Goal: Information Seeking & Learning: Learn about a topic

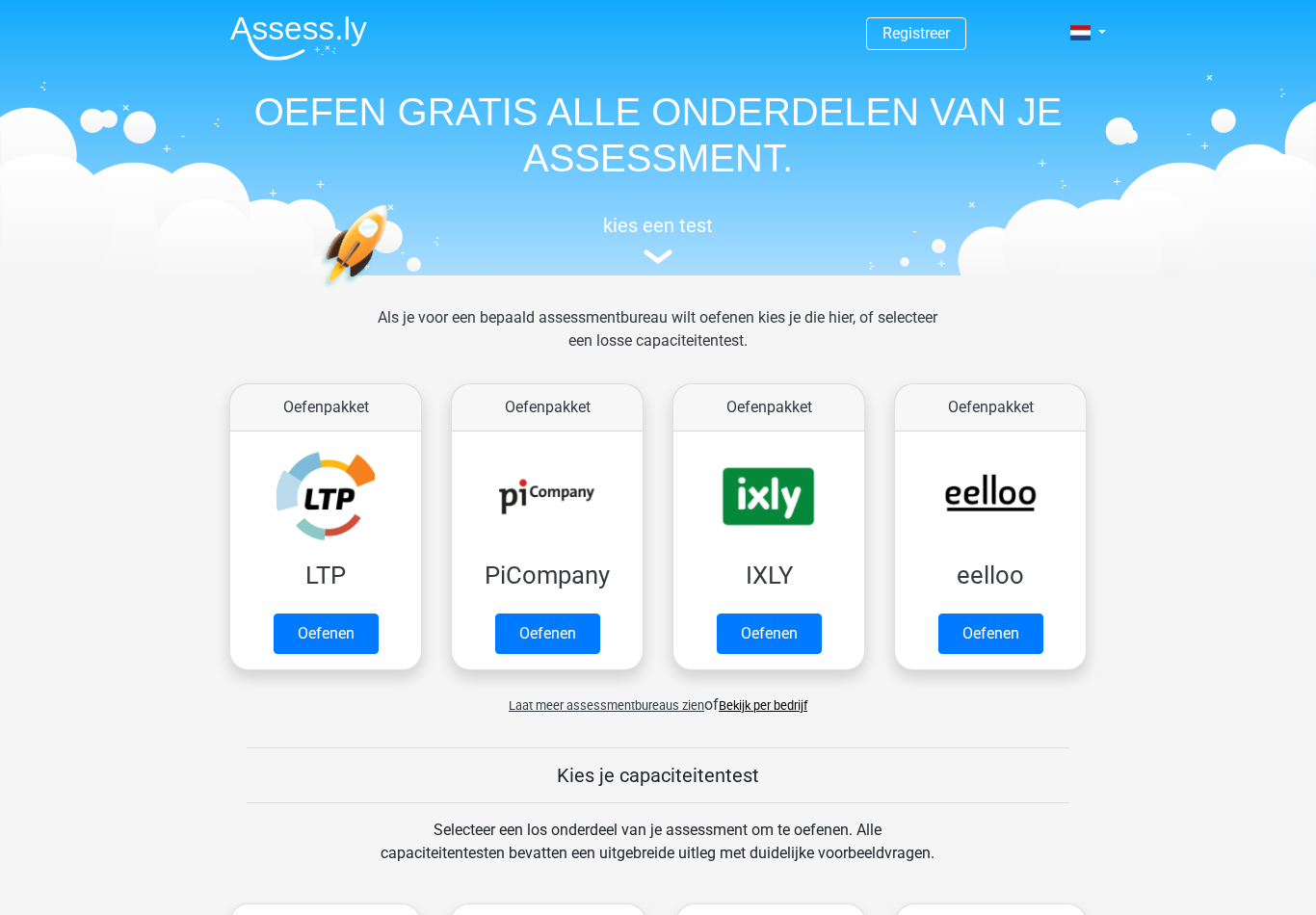
click at [314, 623] on link "Oefenen" at bounding box center [326, 634] width 105 height 41
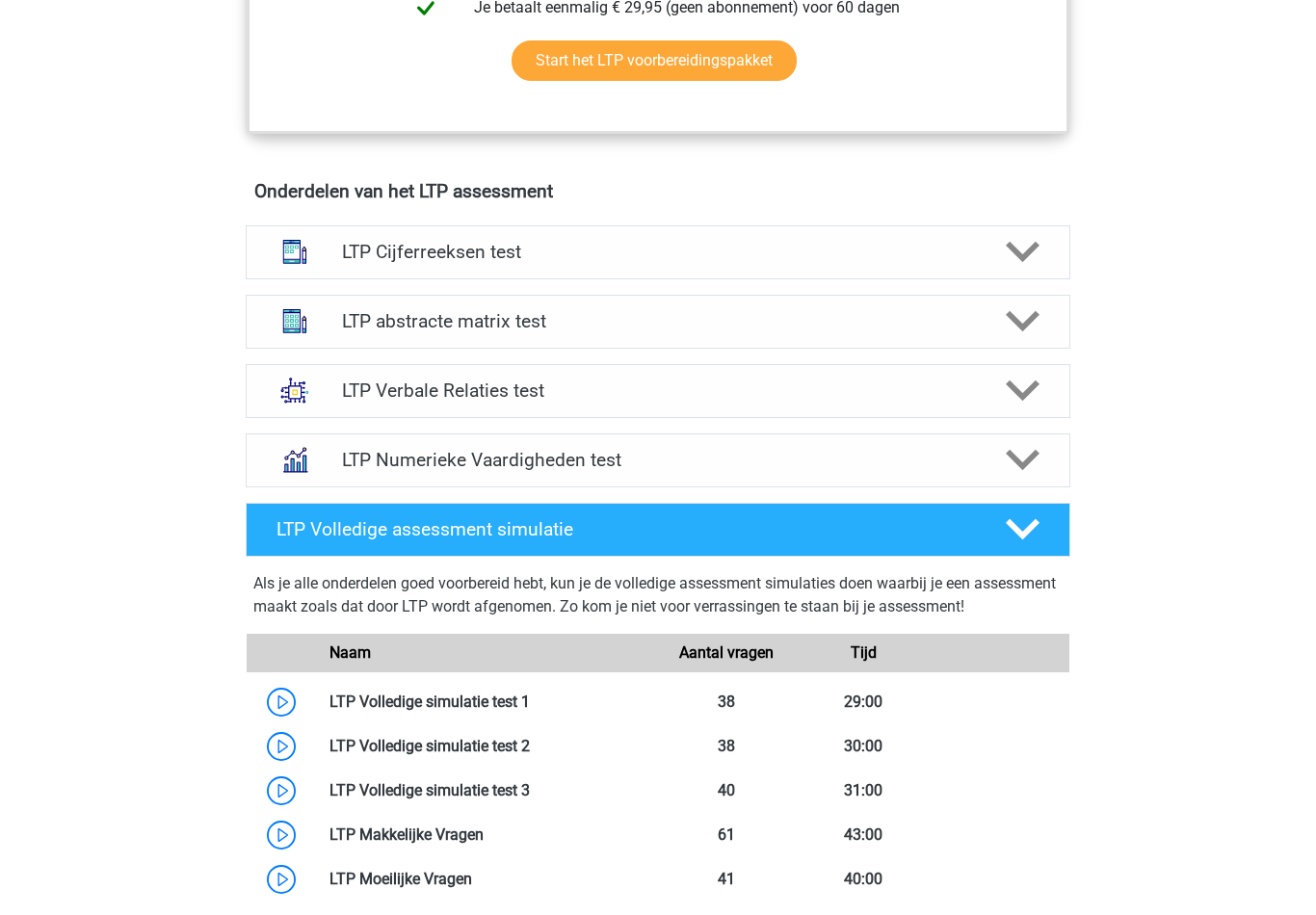
scroll to position [1076, 0]
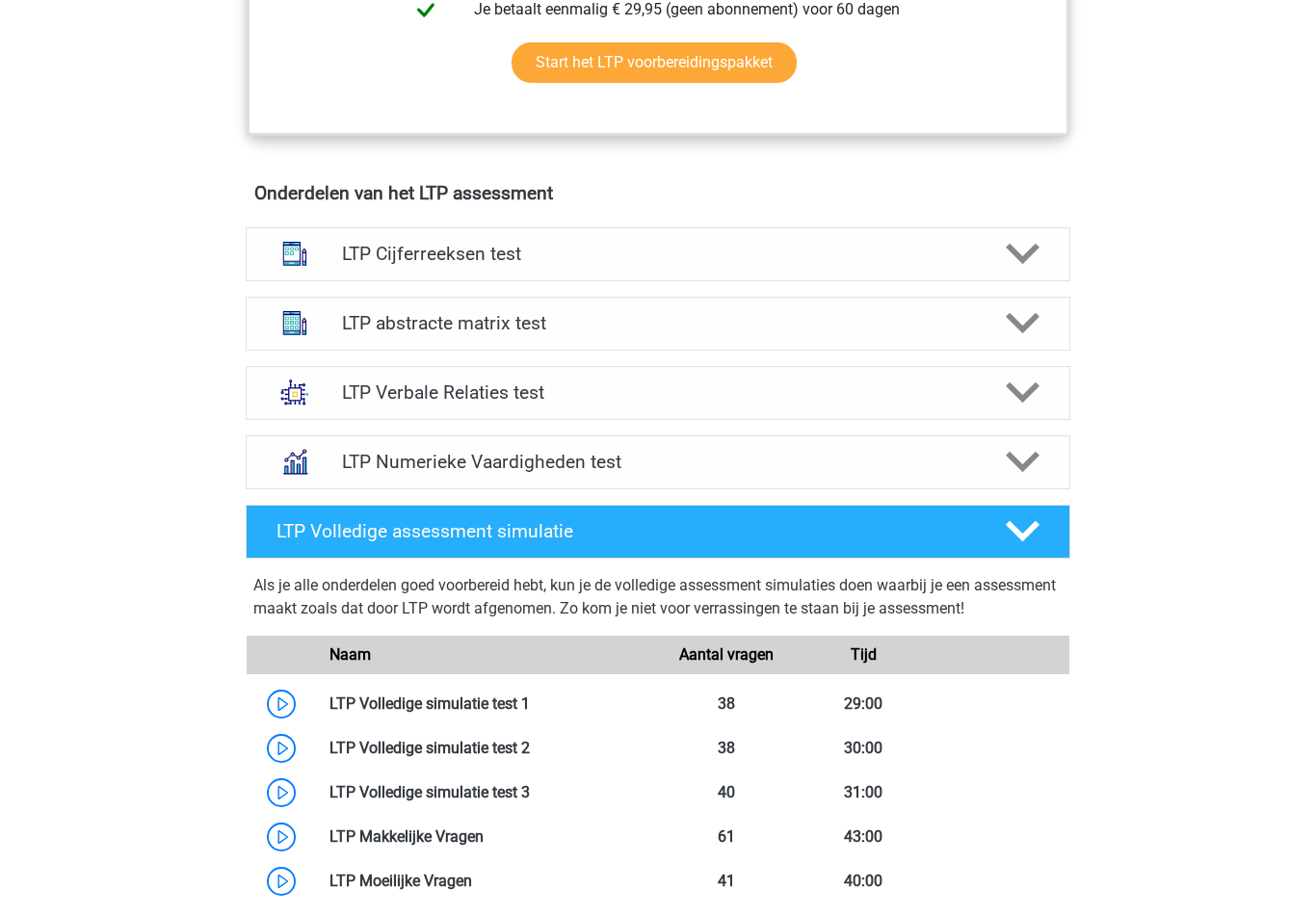
click at [1029, 473] on icon at bounding box center [1022, 462] width 34 height 34
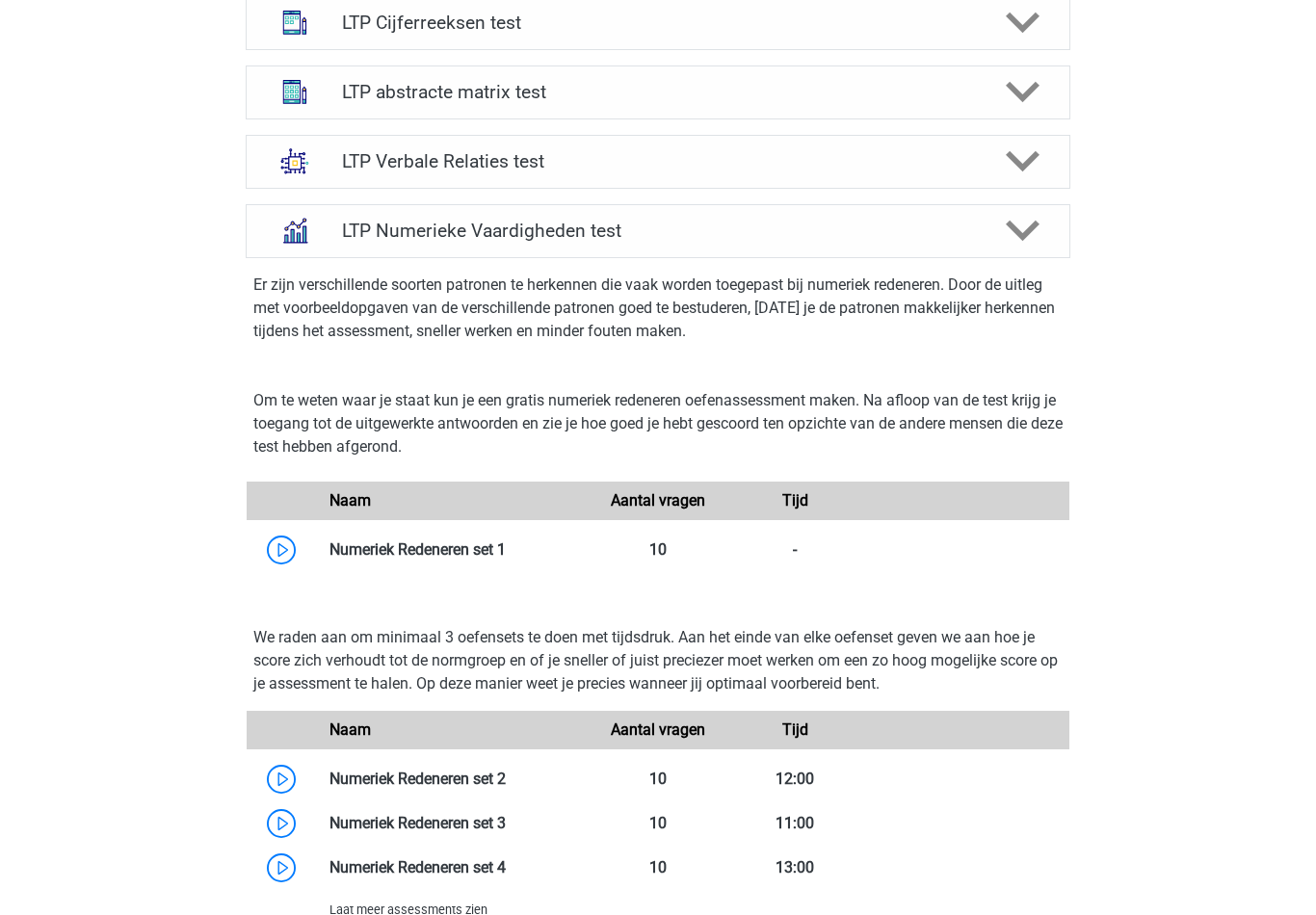
scroll to position [1152, 0]
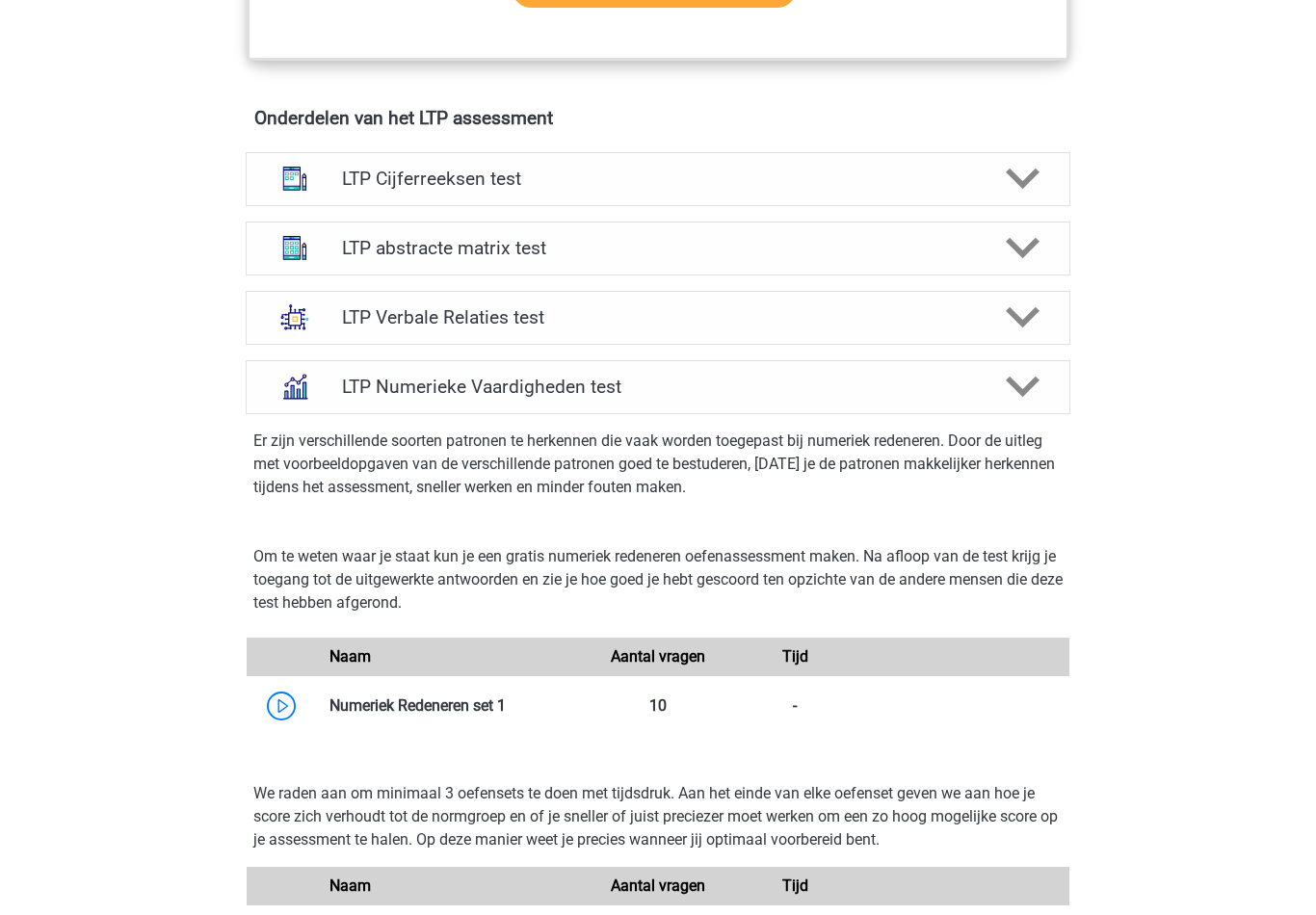
click at [506, 705] on link at bounding box center [506, 705] width 0 height 18
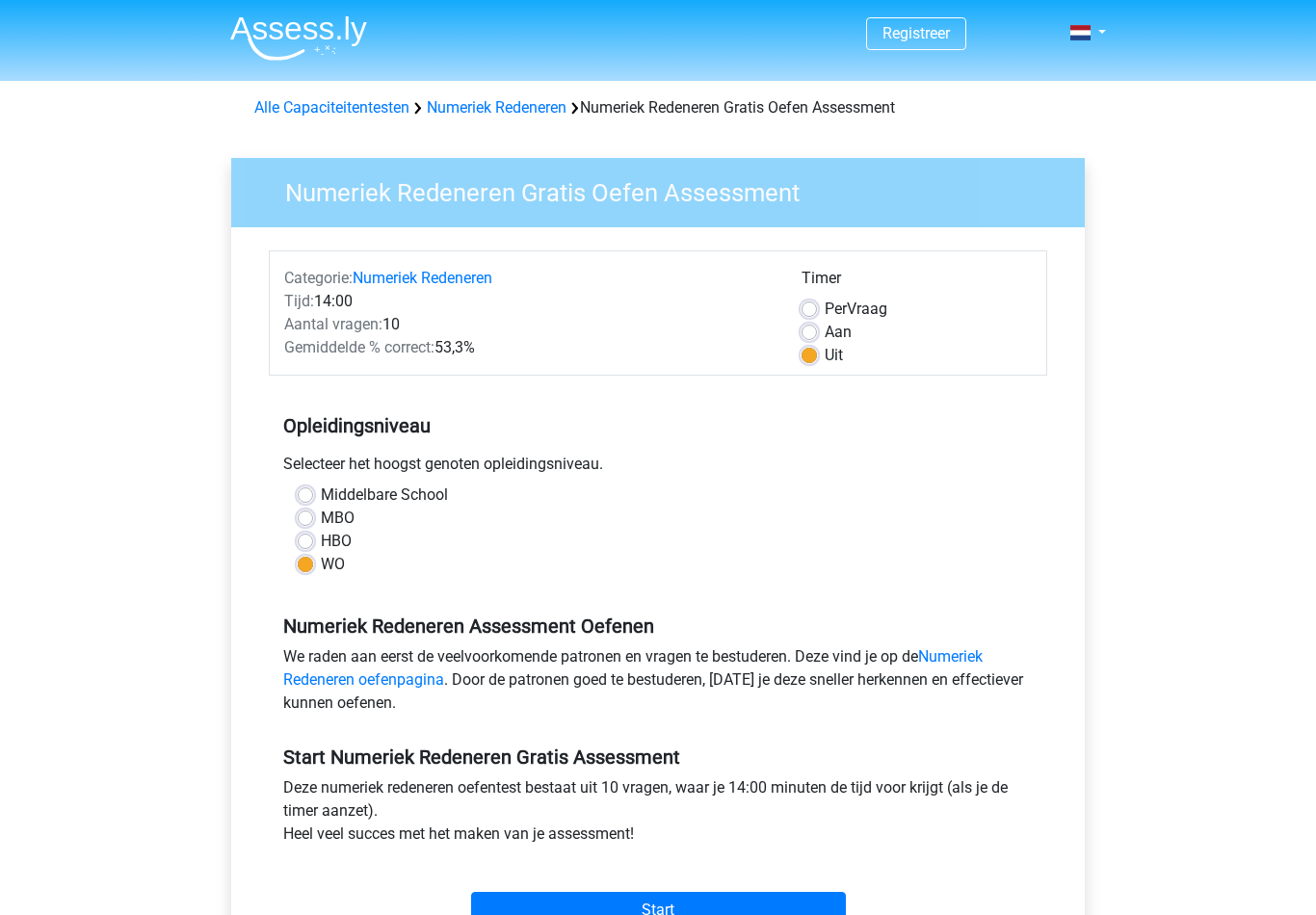
scroll to position [138, 0]
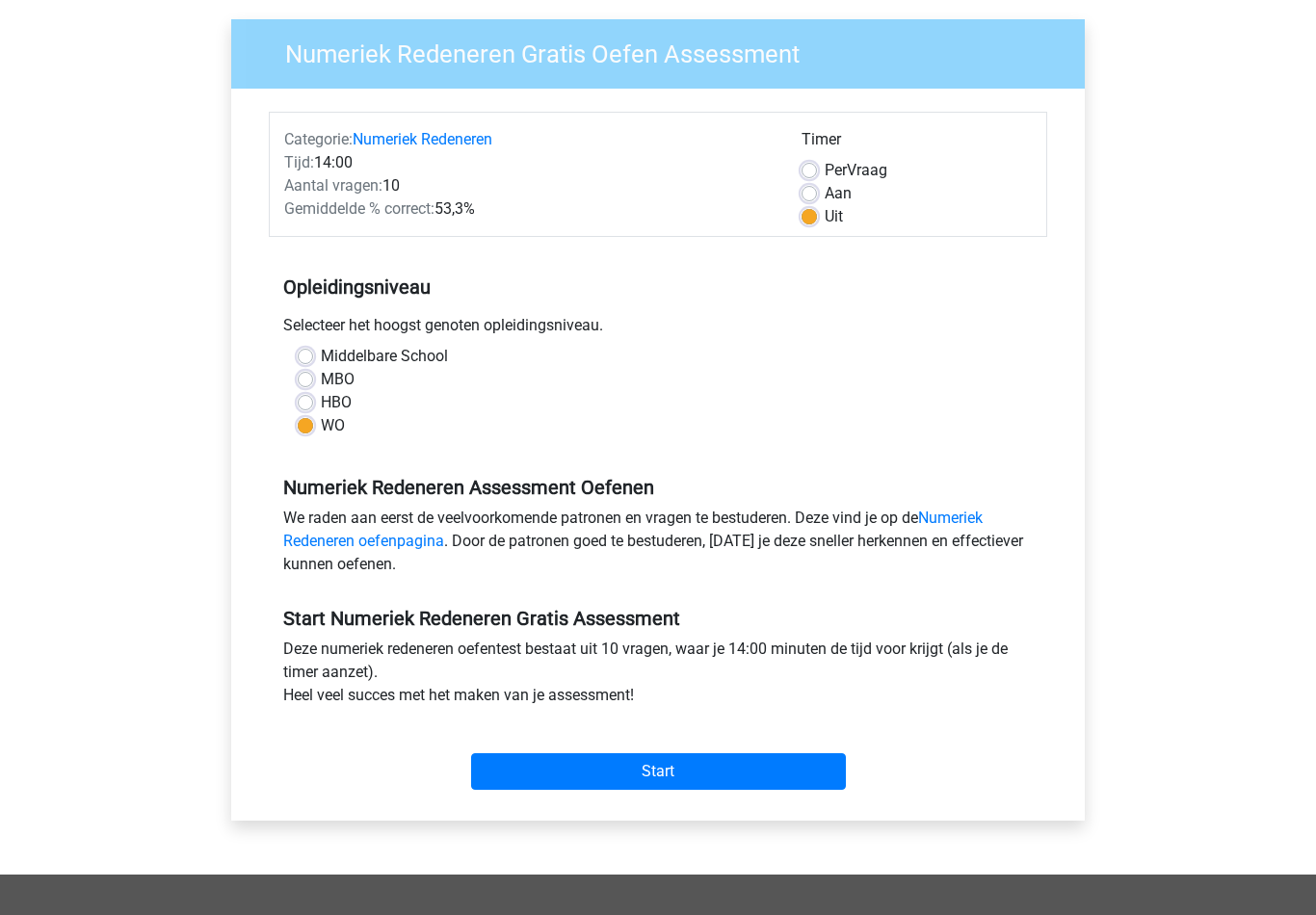
click at [786, 766] on input "Start" at bounding box center [658, 773] width 374 height 37
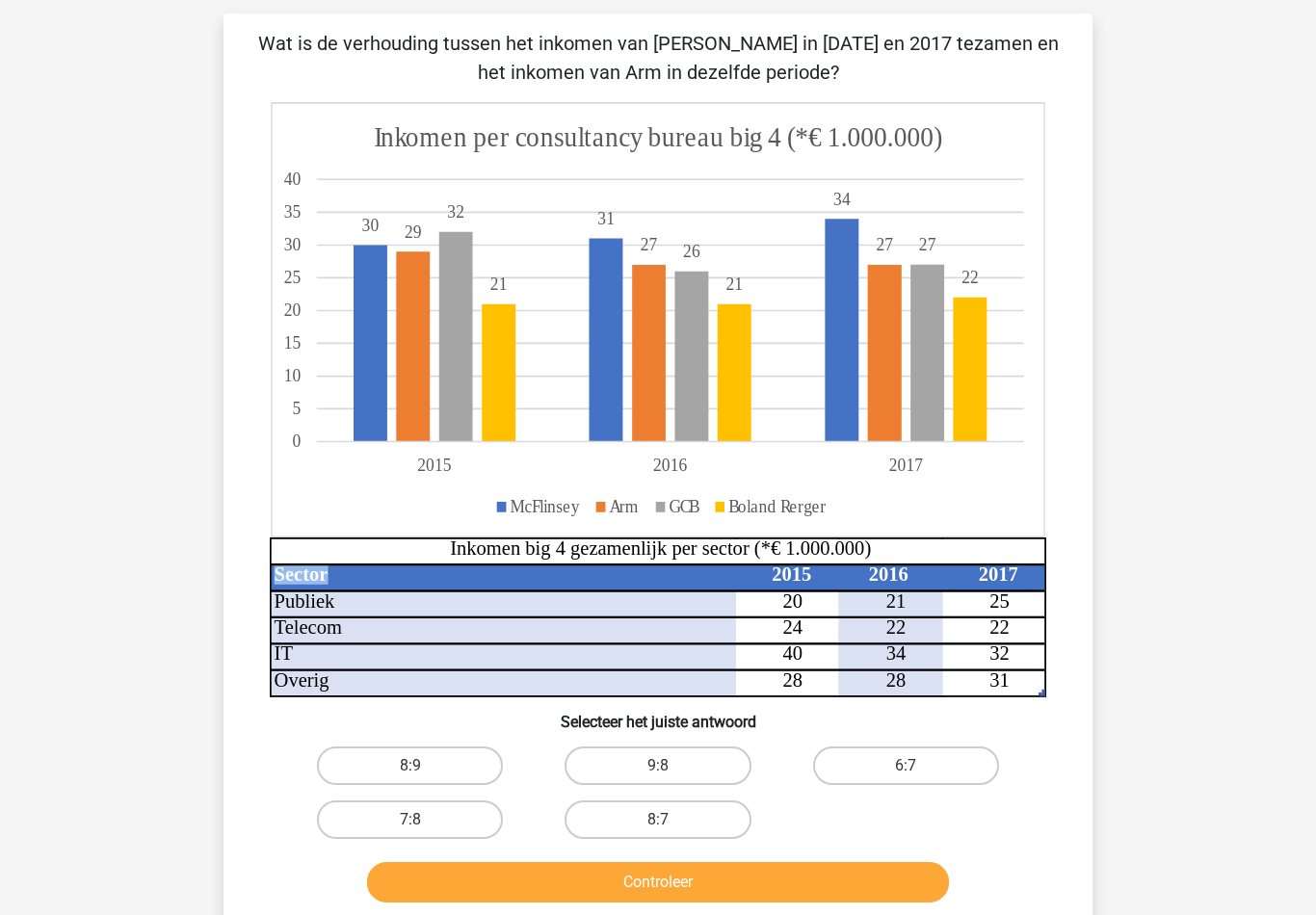
scroll to position [122, 0]
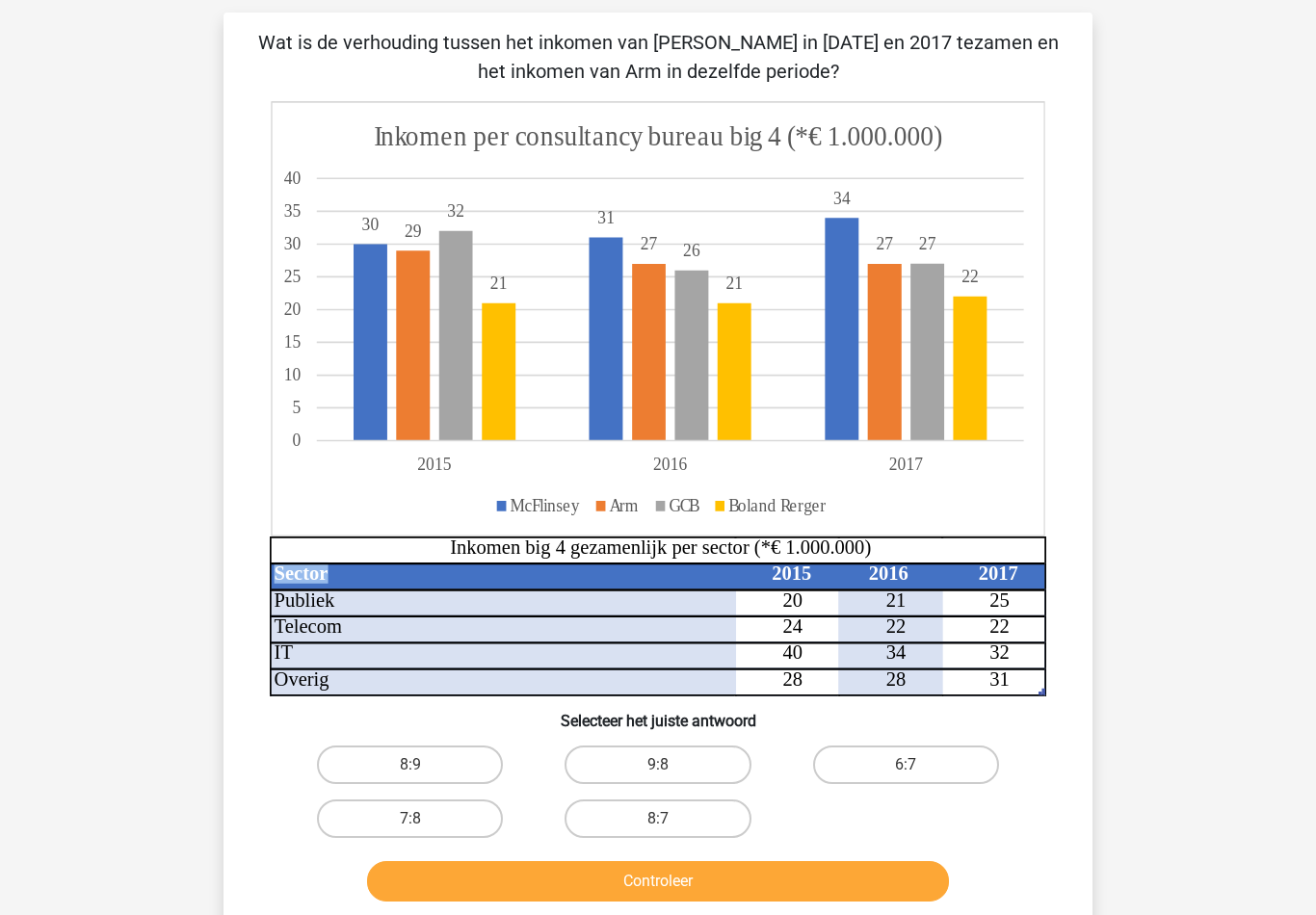
click at [638, 818] on label "8:7" at bounding box center [658, 820] width 186 height 39
click at [658, 820] on input "8:7" at bounding box center [664, 826] width 13 height 13
radio input "true"
click at [631, 892] on button "Controleer" at bounding box center [658, 882] width 583 height 41
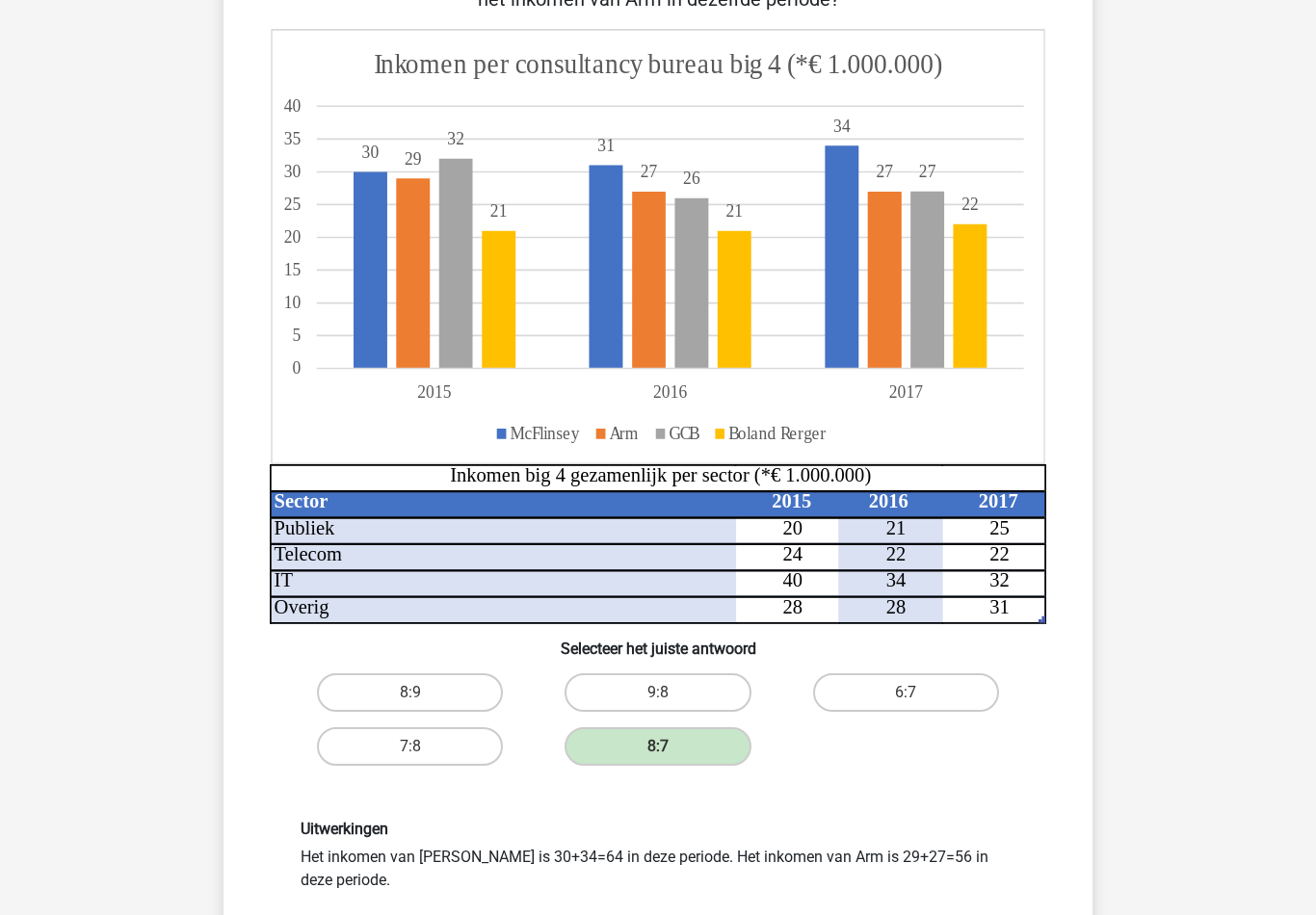
scroll to position [434, 0]
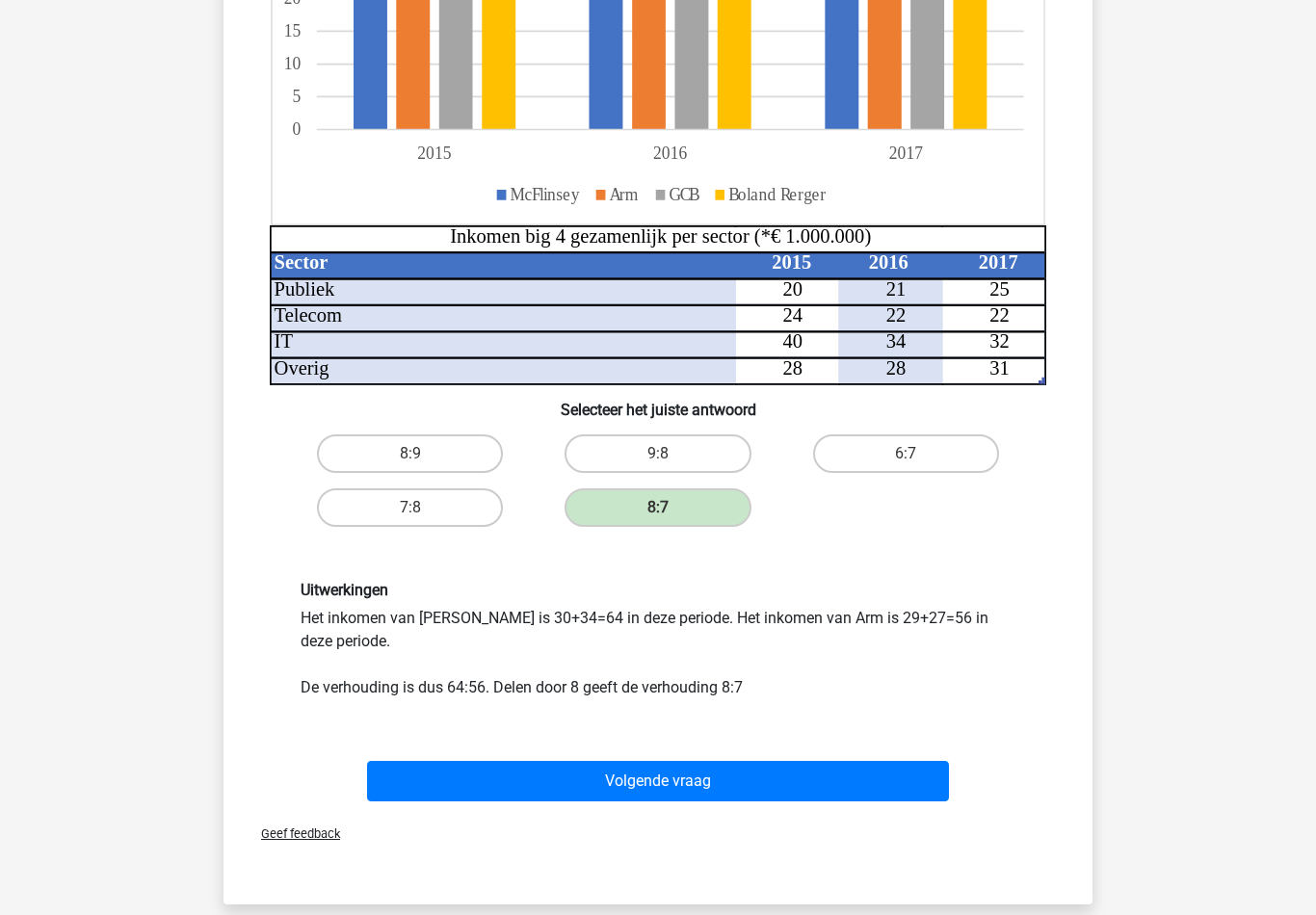
click at [916, 779] on button "Volgende vraag" at bounding box center [658, 782] width 583 height 41
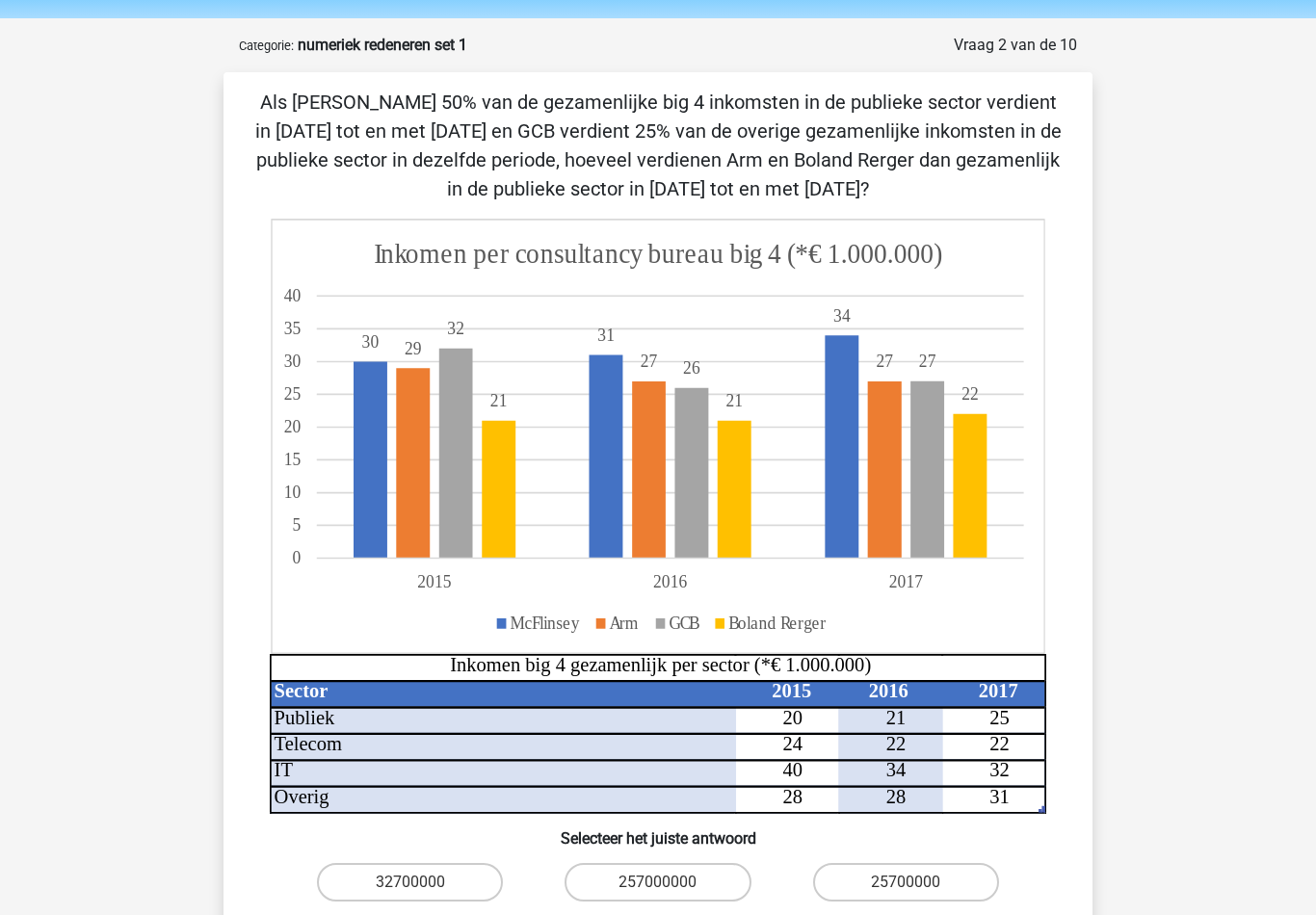
scroll to position [0, 0]
